Goal: Information Seeking & Learning: Learn about a topic

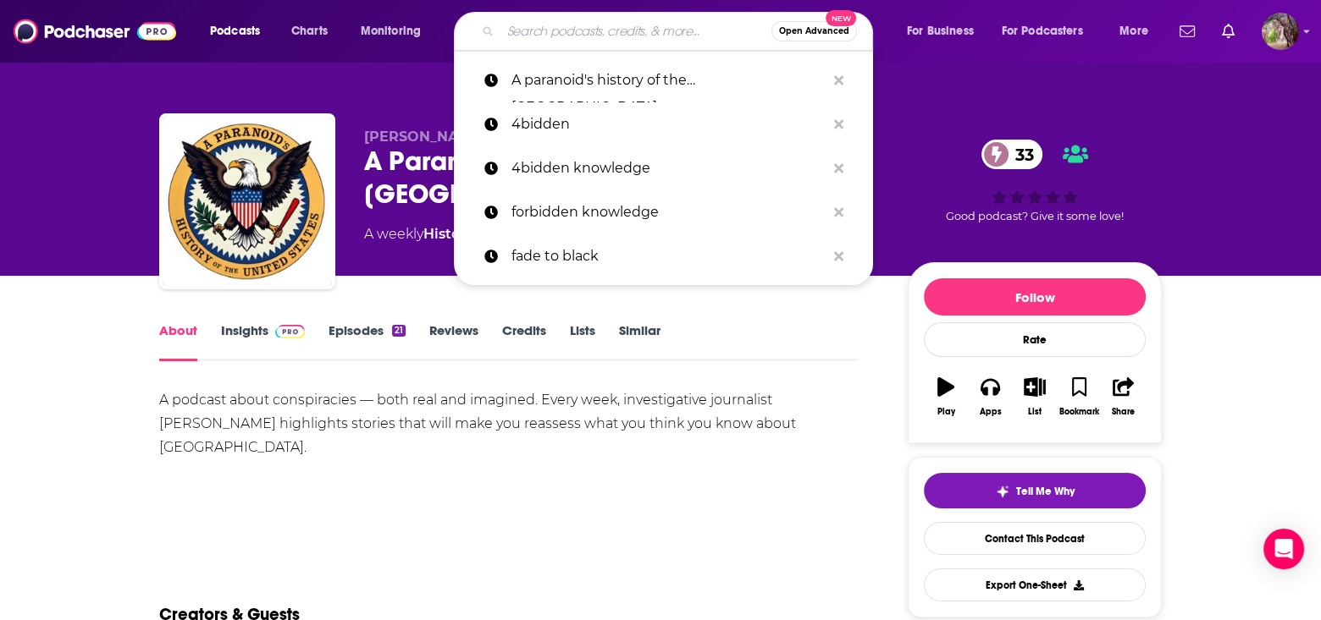
click at [531, 32] on input "Search podcasts, credits, & more..." at bounding box center [635, 31] width 271 height 27
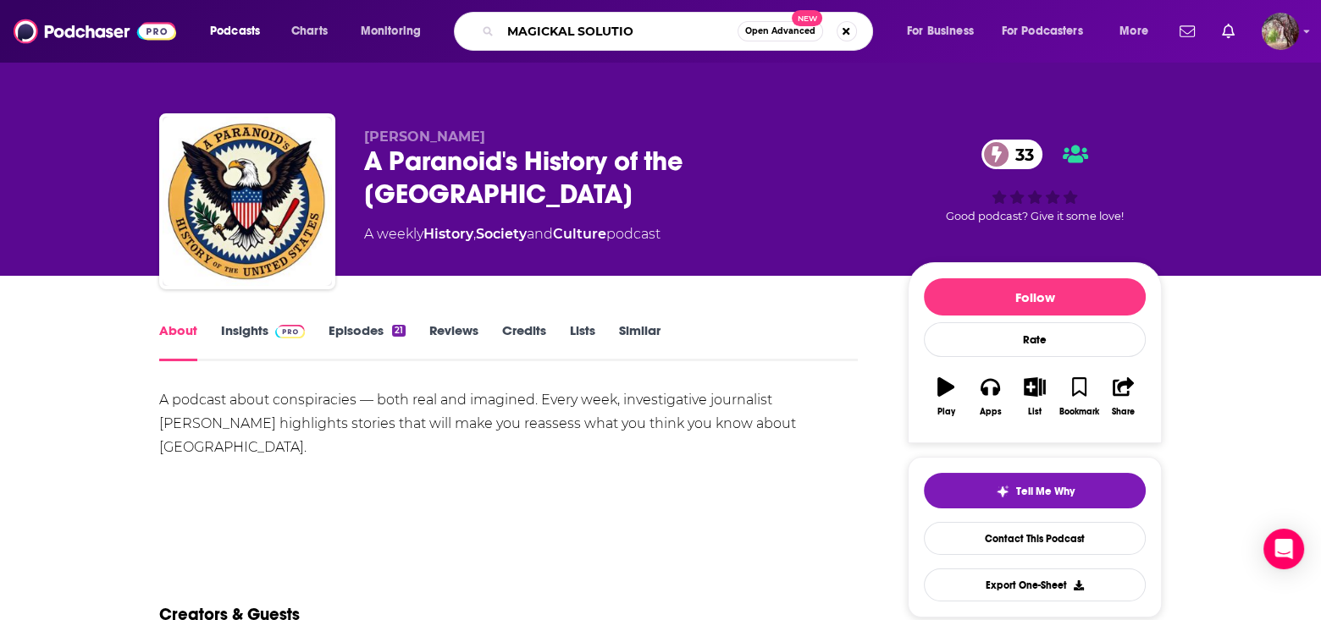
type input "MAGICKAL SOLUTION"
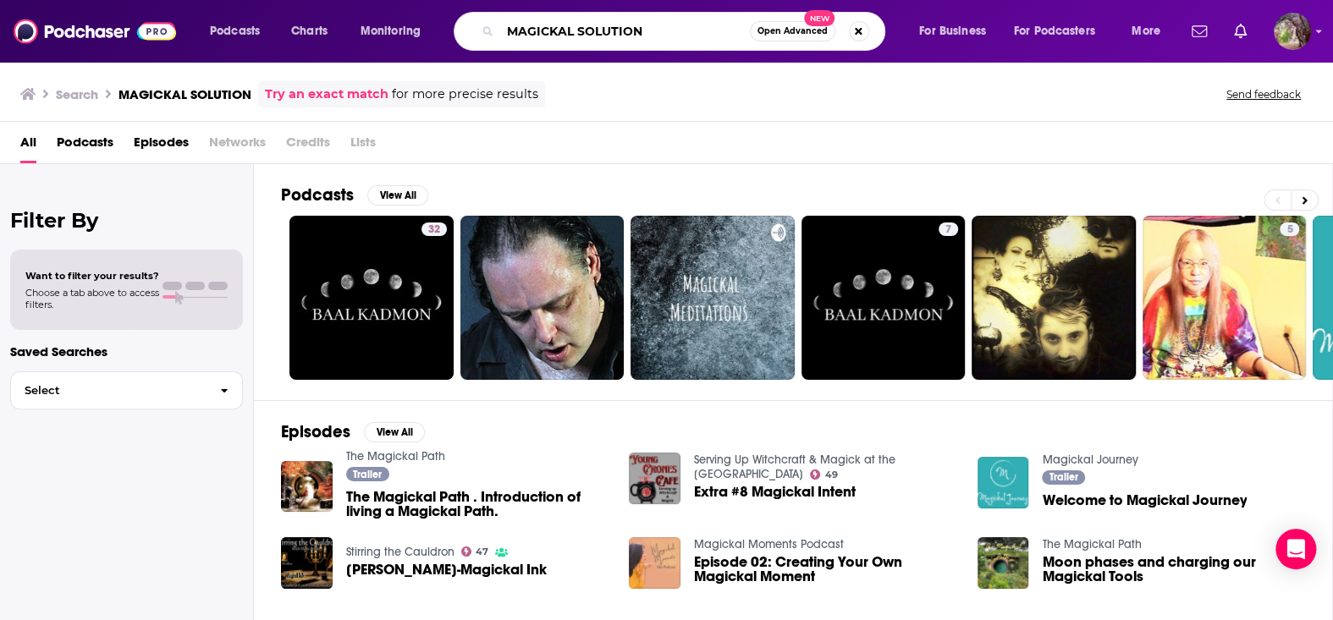
drag, startPoint x: 654, startPoint y: 31, endPoint x: 427, endPoint y: 34, distance: 227.7
click at [427, 34] on div "Podcasts Charts Monitoring MAGICKAL SOLUTION Open Advanced New For Business For…" at bounding box center [687, 31] width 979 height 39
type input "THE [PERSON_NAME] SHOW"
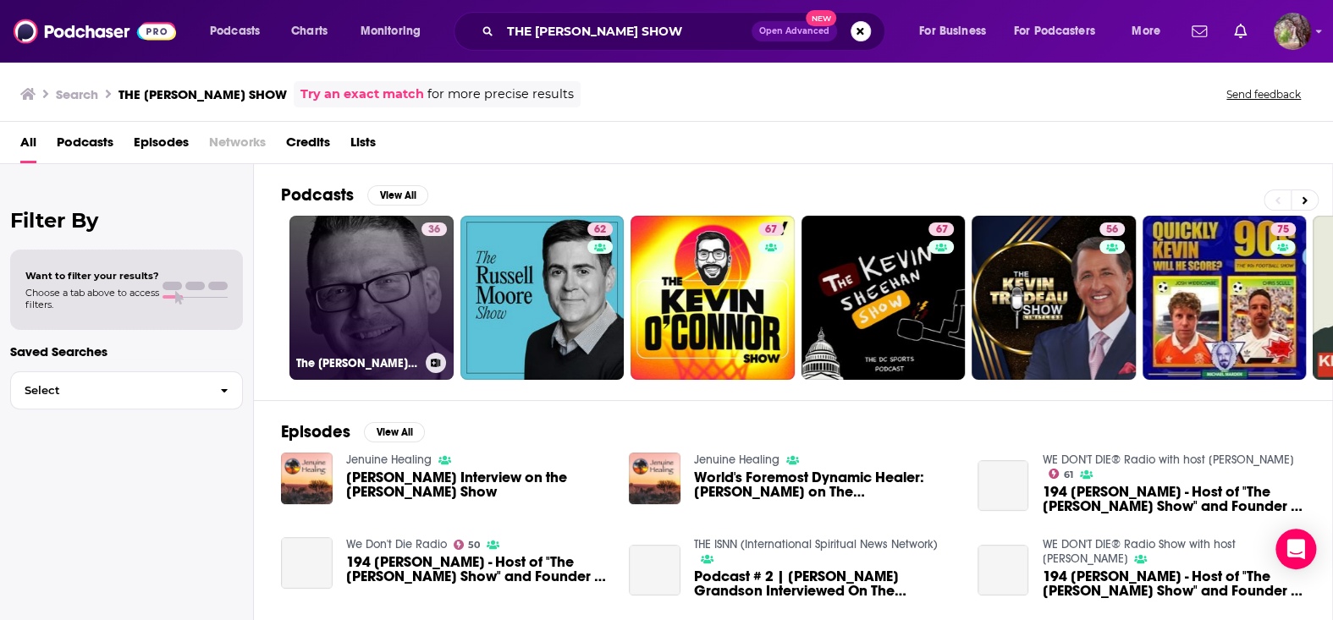
click at [368, 301] on link "36 The [PERSON_NAME] Show" at bounding box center [372, 298] width 164 height 164
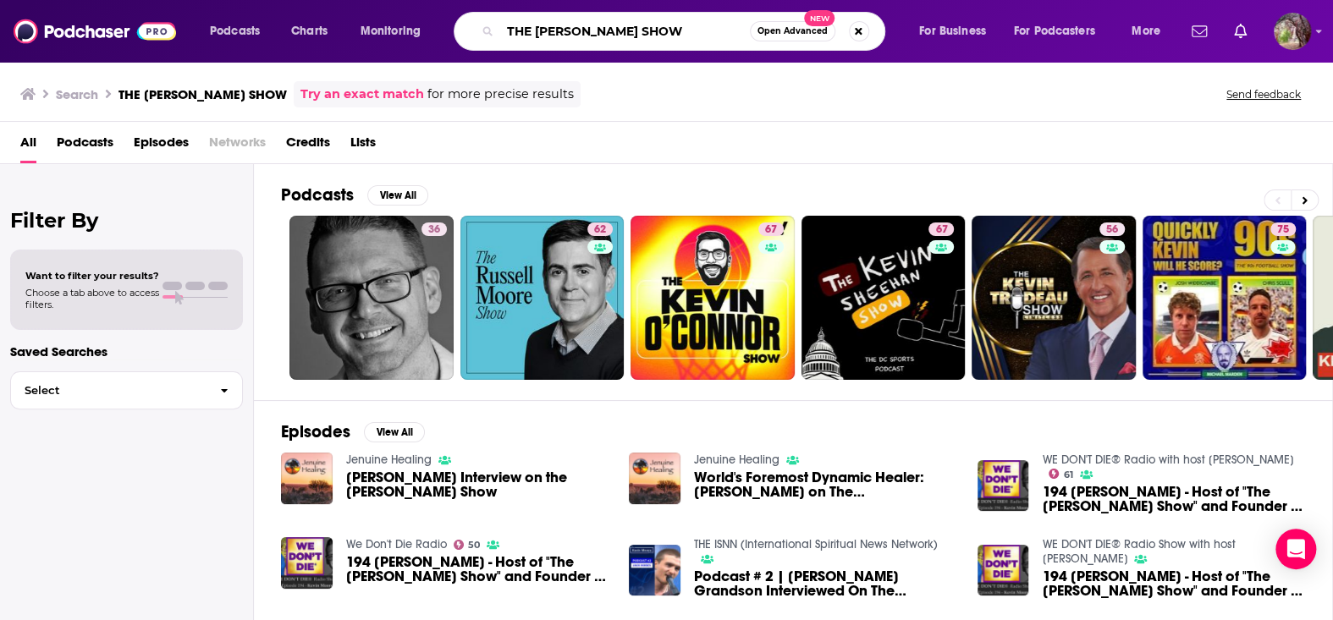
drag, startPoint x: 681, startPoint y: 30, endPoint x: 486, endPoint y: 30, distance: 194.7
click at [486, 30] on div "THE [PERSON_NAME] SHOW Open Advanced New" at bounding box center [670, 31] width 432 height 39
paste input "DEATH AND THE SPACE BETWEEN PODCAST"
type input "DEATH AND THE SPACE BETWEEN PODCAST"
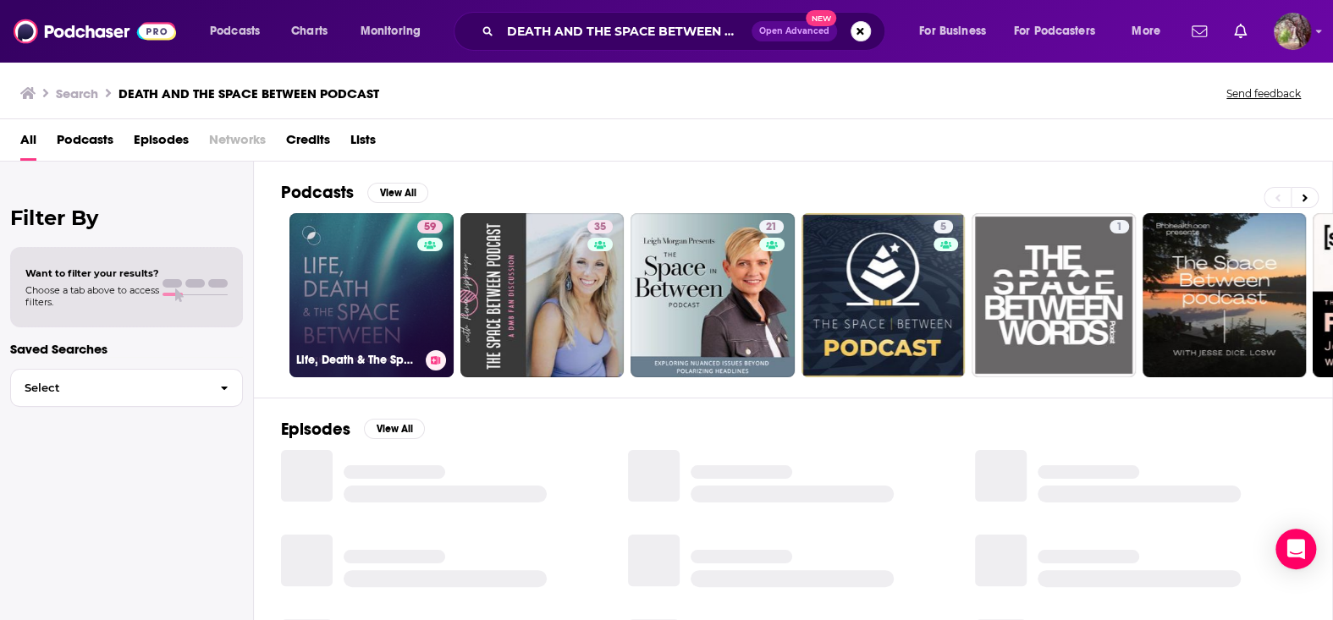
click at [378, 259] on link "59 Life, Death & The Space Between with Dr. [PERSON_NAME]" at bounding box center [372, 295] width 164 height 164
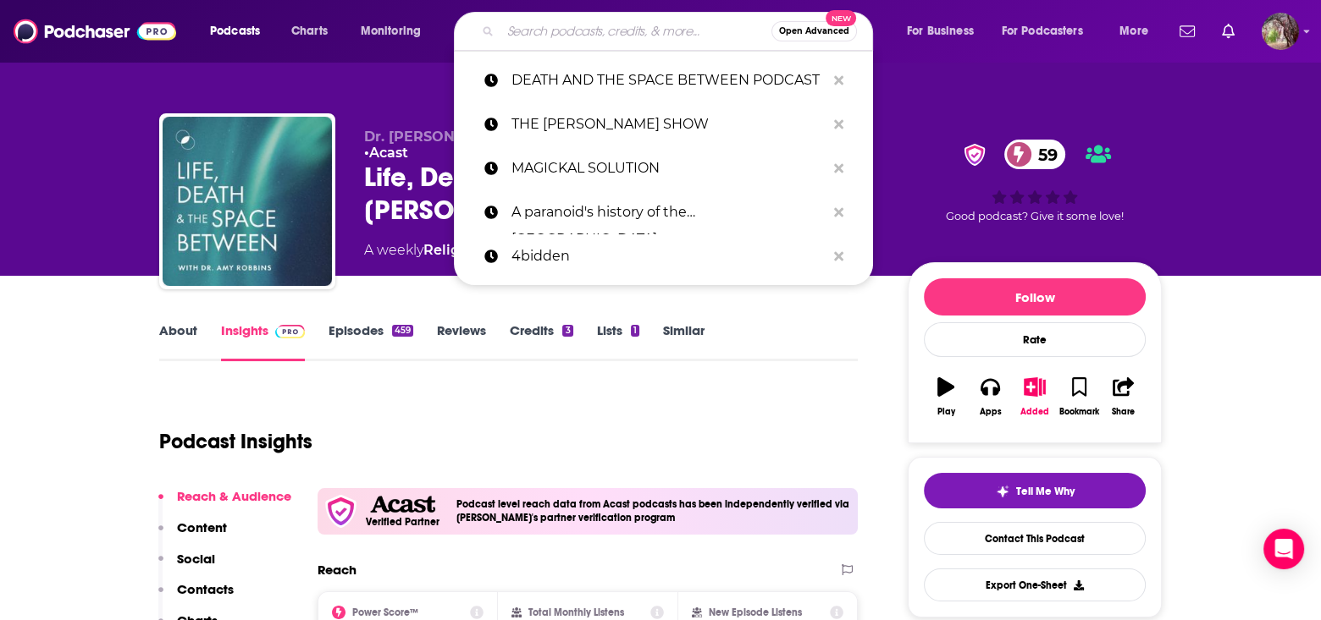
click at [564, 36] on input "Search podcasts, credits, & more..." at bounding box center [635, 31] width 271 height 27
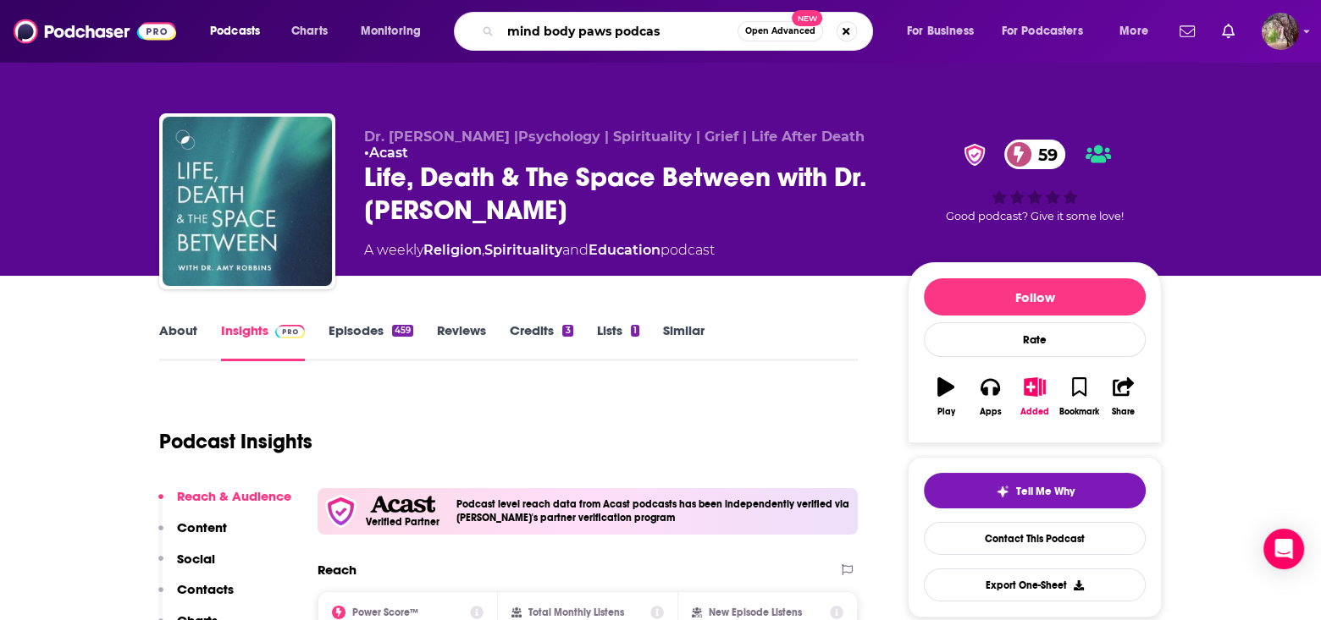
type input "mind body paws podcast"
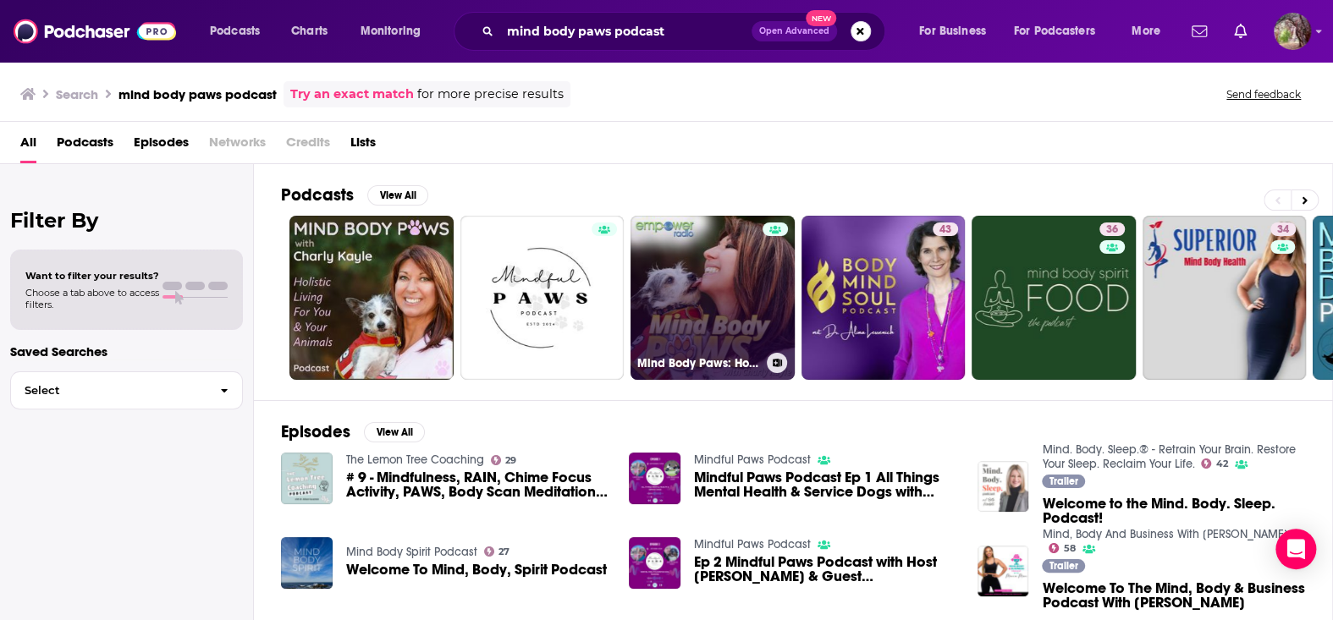
click at [731, 278] on link "Mind Body Paws: Holistic Living For You And Your Animals" at bounding box center [713, 298] width 164 height 164
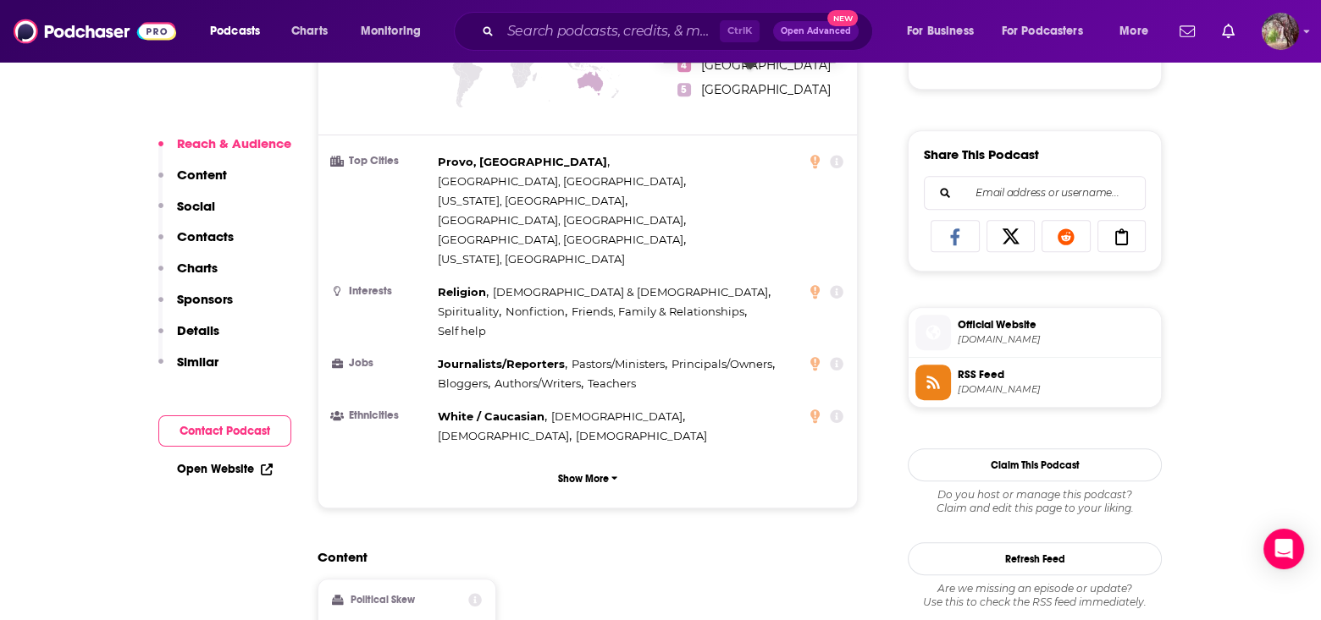
scroll to position [1016, 0]
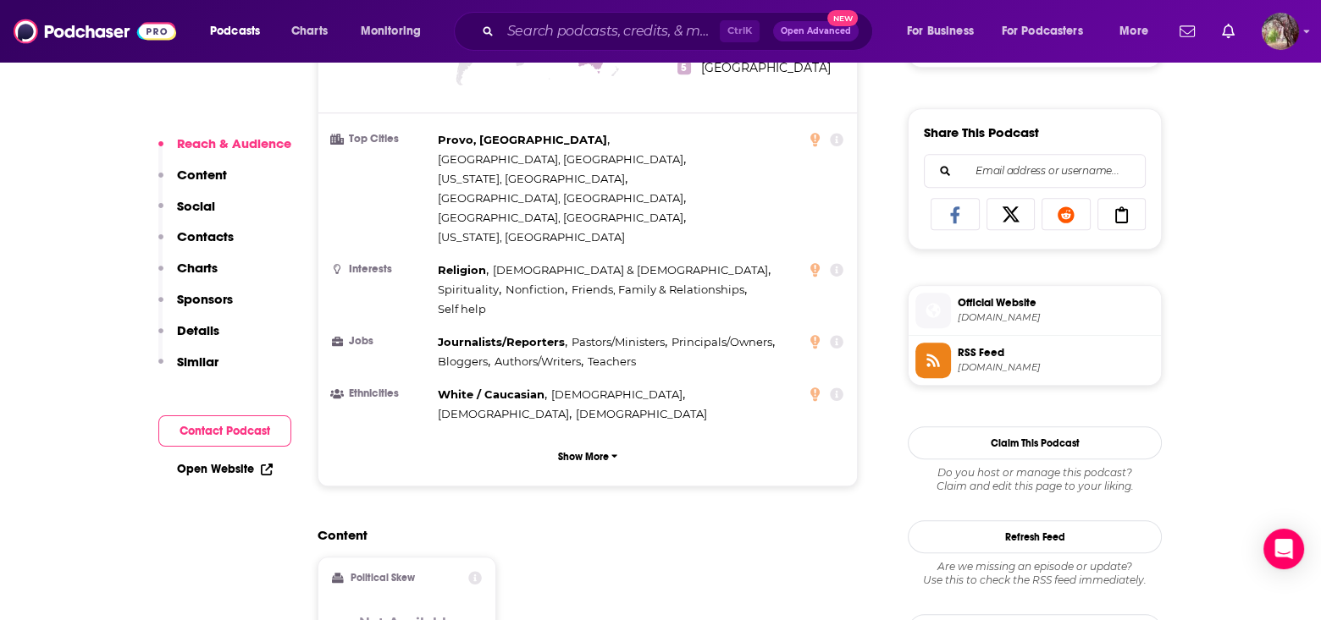
click at [989, 312] on span "[DOMAIN_NAME]" at bounding box center [1055, 318] width 196 height 13
click at [990, 351] on span "RSS Feed" at bounding box center [1055, 352] width 196 height 15
